Goal: Task Accomplishment & Management: Manage account settings

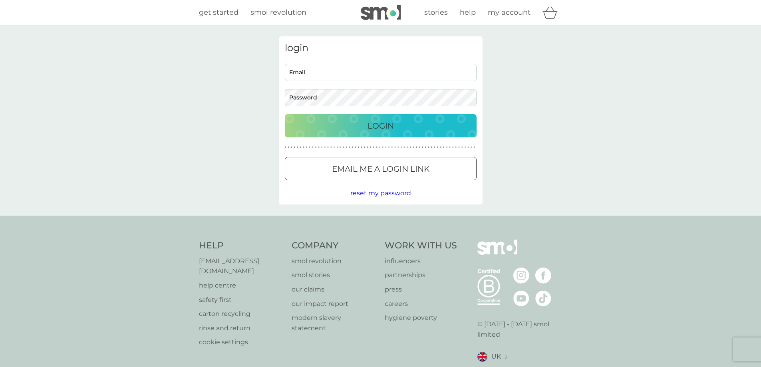
type input "[EMAIL_ADDRESS][DOMAIN_NAME]"
click at [370, 128] on p "Login" at bounding box center [381, 126] width 26 height 13
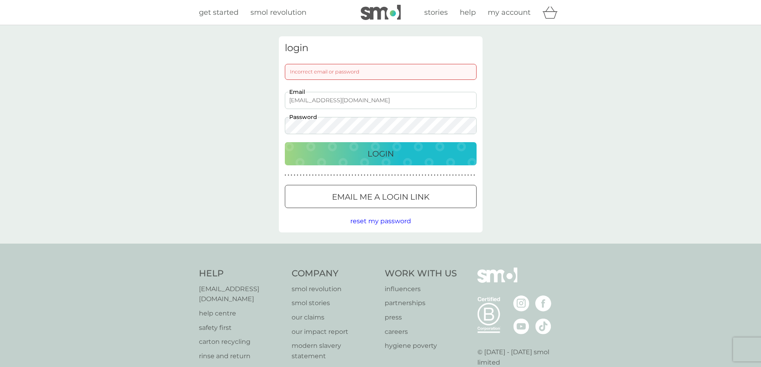
click at [386, 155] on p "Login" at bounding box center [381, 153] width 26 height 13
click at [430, 155] on div "Login" at bounding box center [381, 153] width 176 height 13
click at [433, 153] on div "Login" at bounding box center [381, 153] width 176 height 13
click at [426, 160] on div "Login" at bounding box center [381, 153] width 176 height 13
click at [231, 149] on div "login Incorrect email or password martinkerrison1@gmail.com Email Password Logi…" at bounding box center [380, 134] width 761 height 219
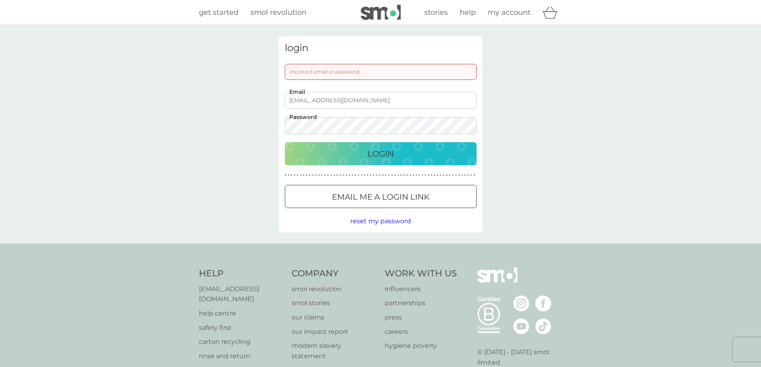
click at [333, 148] on div "Login" at bounding box center [381, 153] width 176 height 13
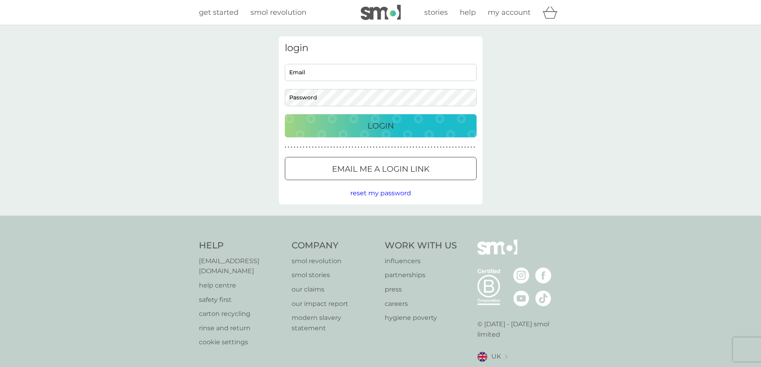
type input "[EMAIL_ADDRESS][DOMAIN_NAME]"
click at [435, 129] on div "Login" at bounding box center [381, 126] width 176 height 13
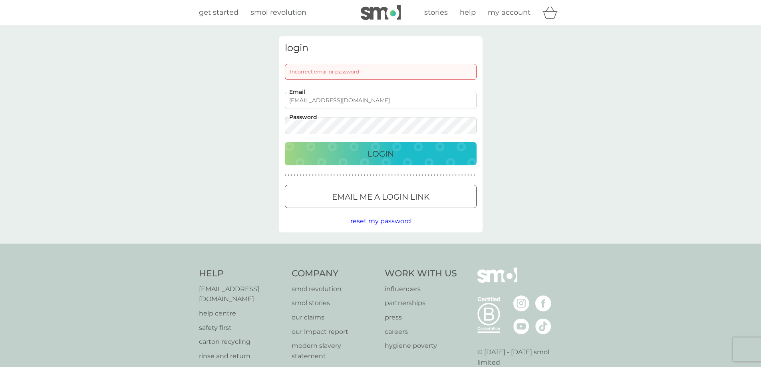
click at [373, 223] on span "reset my password" at bounding box center [381, 221] width 61 height 8
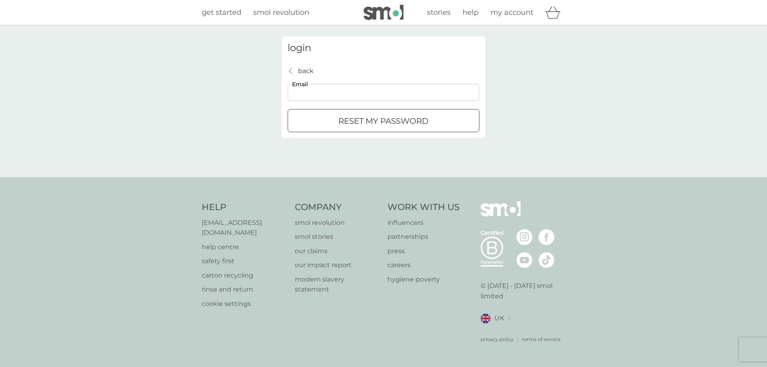
click at [345, 100] on input "Email" at bounding box center [384, 92] width 192 height 17
type input "[EMAIL_ADDRESS][DOMAIN_NAME]"
drag, startPoint x: 363, startPoint y: 122, endPoint x: 369, endPoint y: 122, distance: 6.0
click at [368, 122] on p "reset my password" at bounding box center [384, 121] width 90 height 13
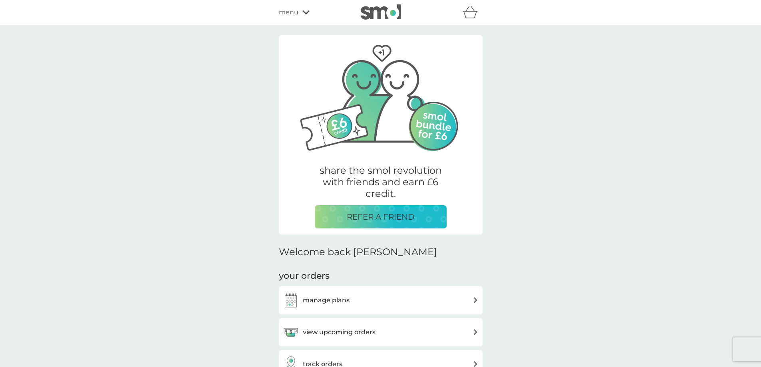
click at [456, 303] on div "manage plans" at bounding box center [381, 301] width 196 height 16
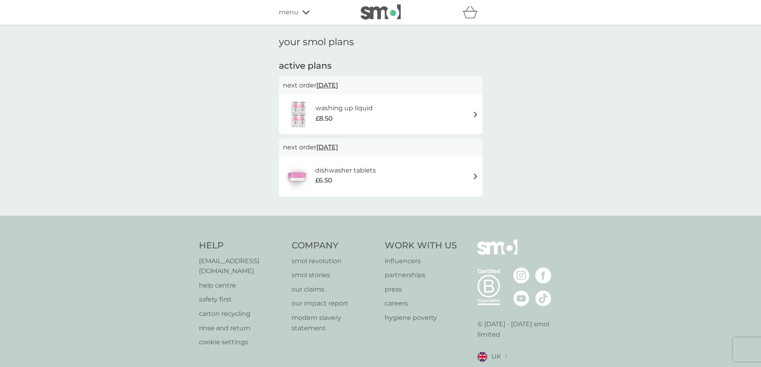
click at [472, 115] on div "washing up liquid £8.50" at bounding box center [381, 114] width 196 height 28
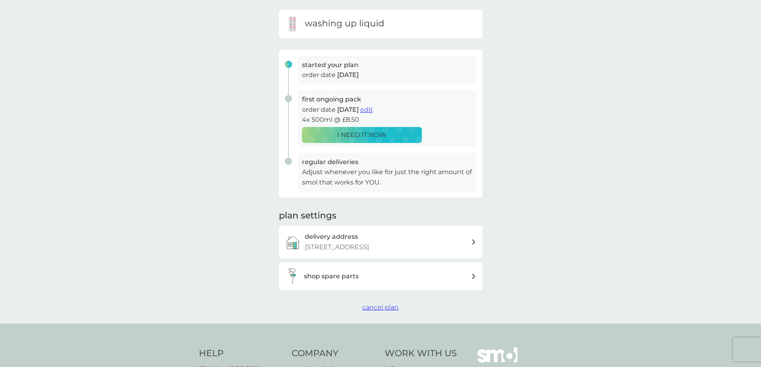
scroll to position [80, 0]
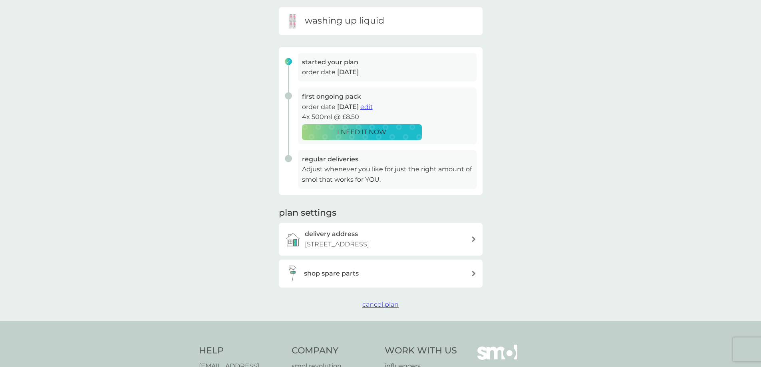
click at [388, 309] on span "cancel plan" at bounding box center [381, 305] width 36 height 8
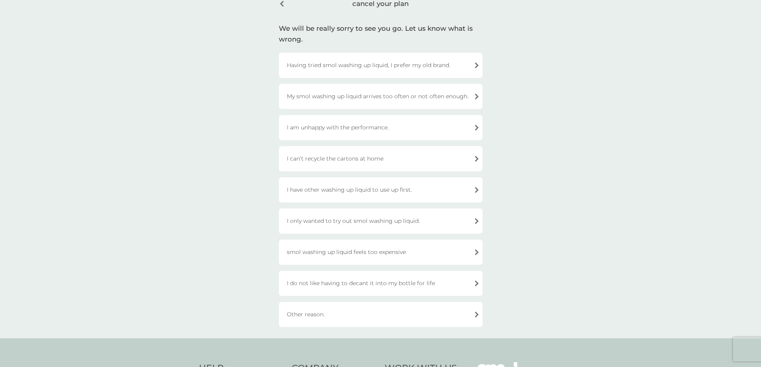
scroll to position [50, 0]
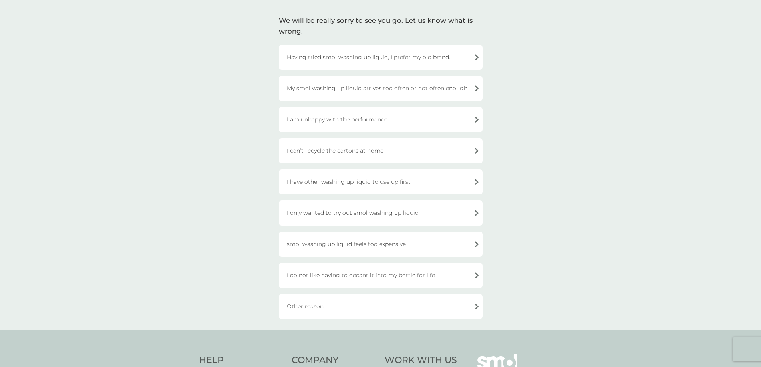
click at [427, 212] on div "I only wanted to try out smol washing up liquid." at bounding box center [381, 213] width 204 height 25
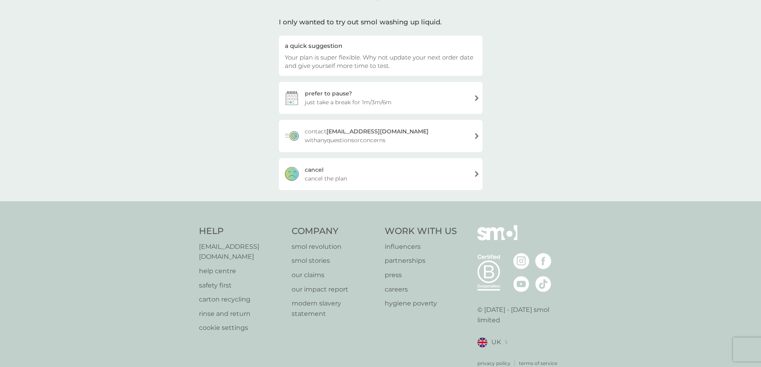
click at [319, 176] on span "cancel the plan" at bounding box center [326, 178] width 42 height 9
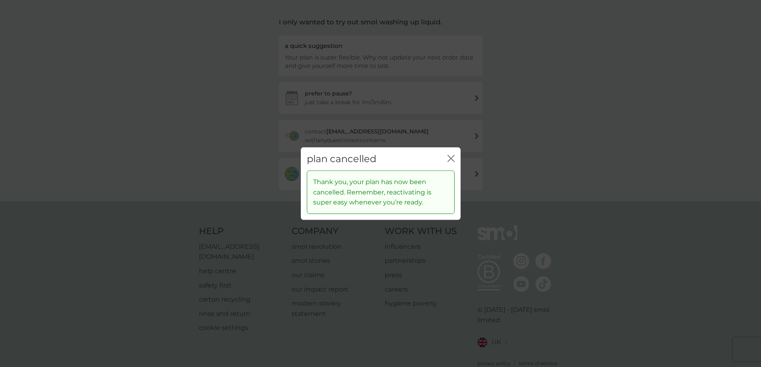
click at [449, 161] on icon "close" at bounding box center [451, 158] width 7 height 7
